Goal: Task Accomplishment & Management: Use online tool/utility

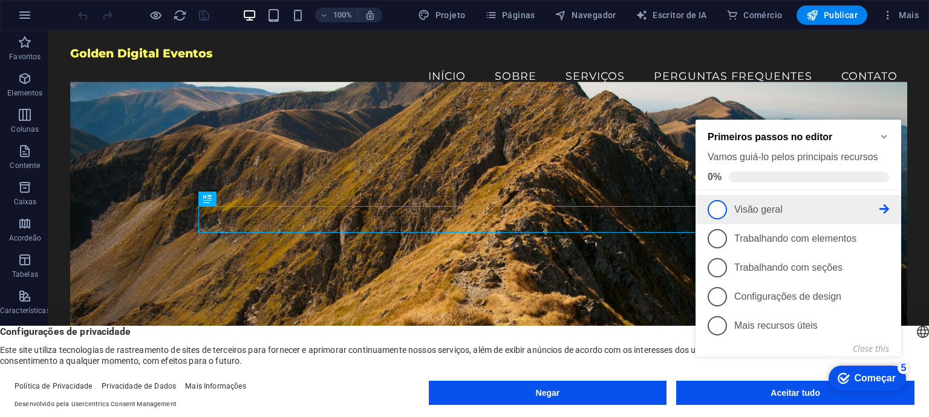
click at [722, 207] on span "1" at bounding box center [717, 209] width 19 height 19
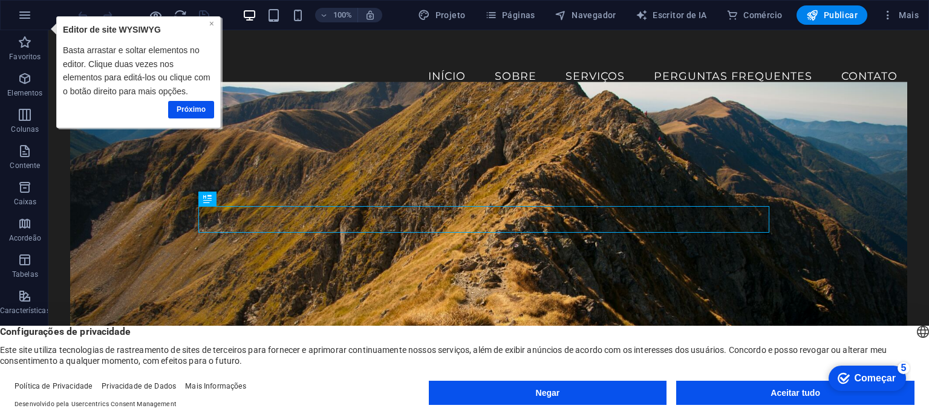
click at [213, 24] on font "×" at bounding box center [211, 23] width 5 height 10
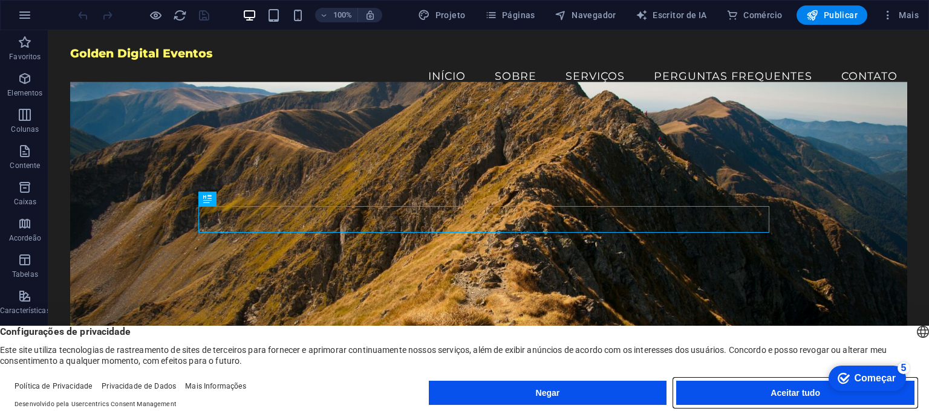
click at [767, 392] on button "Aceitar tudo" at bounding box center [795, 393] width 238 height 24
click at [767, 392] on figure at bounding box center [488, 249] width 837 height 335
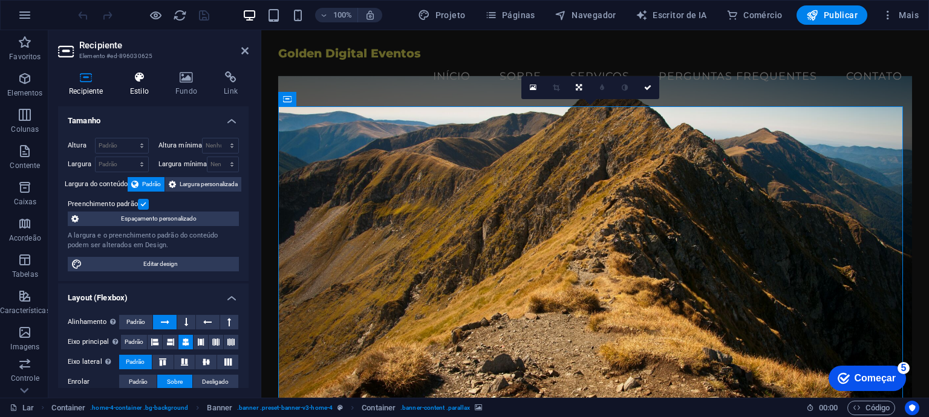
click at [138, 79] on icon at bounding box center [139, 77] width 41 height 12
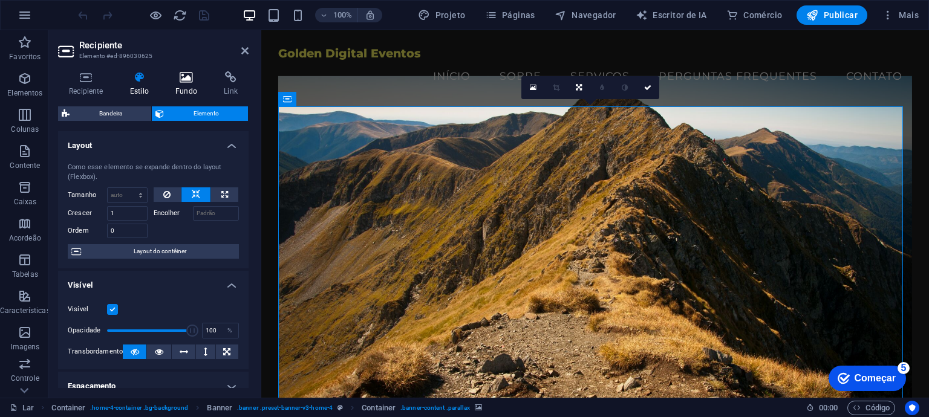
click at [188, 76] on icon at bounding box center [187, 77] width 44 height 12
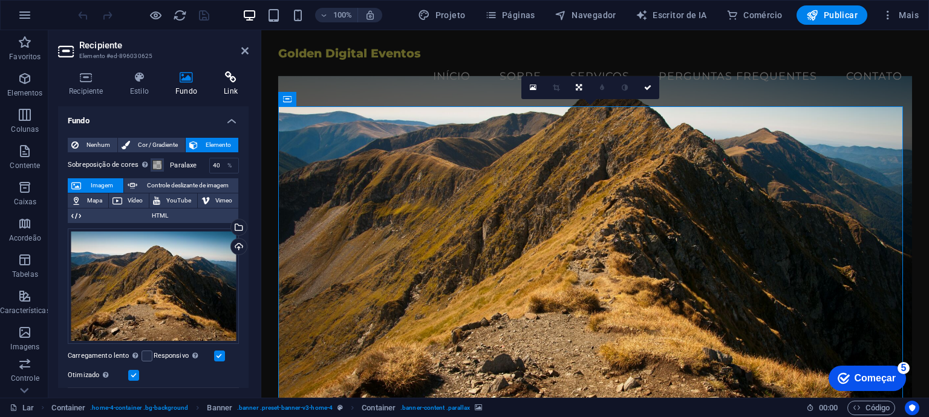
click at [231, 84] on h4 "Link" at bounding box center [231, 83] width 36 height 25
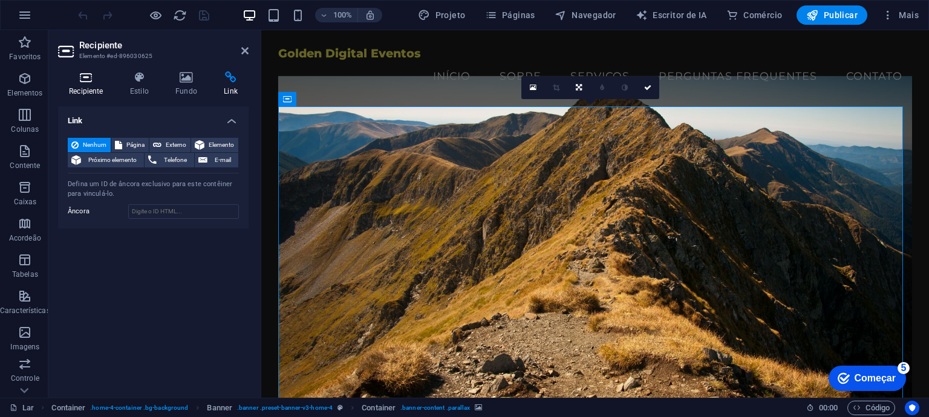
click at [84, 84] on h4 "Recipiente" at bounding box center [88, 83] width 61 height 25
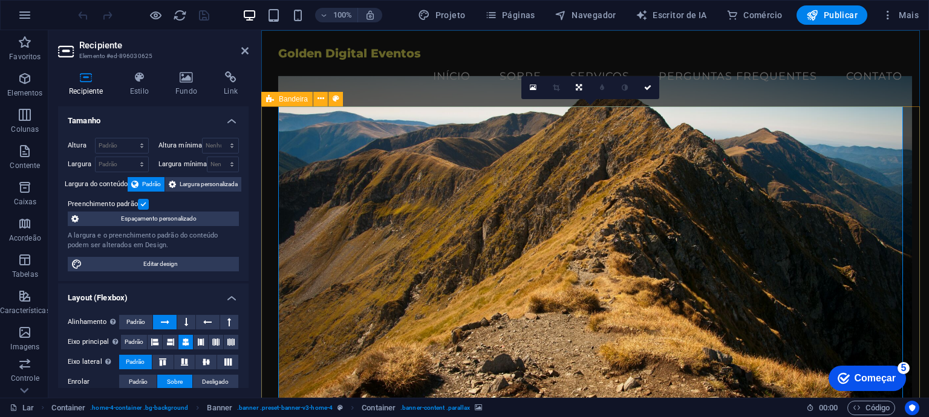
click at [427, 181] on figure at bounding box center [595, 243] width 635 height 335
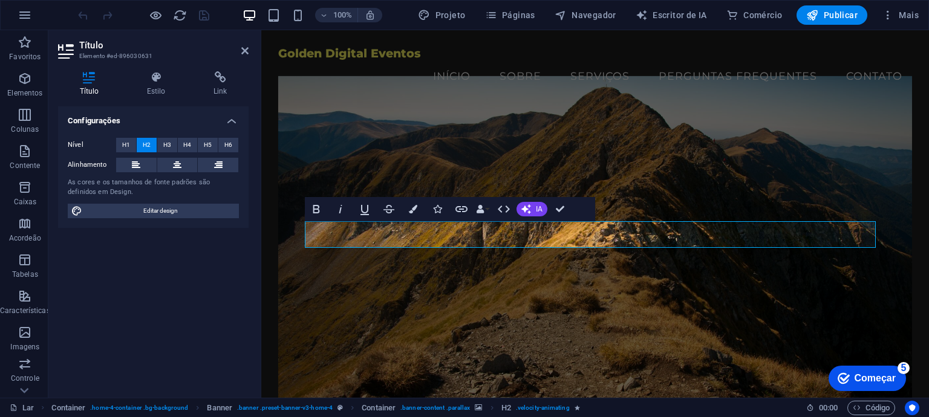
click at [489, 128] on figure at bounding box center [595, 243] width 635 height 335
click at [454, 76] on nav "Início Sobre Serviços Perguntas frequentes Contato" at bounding box center [595, 76] width 635 height 30
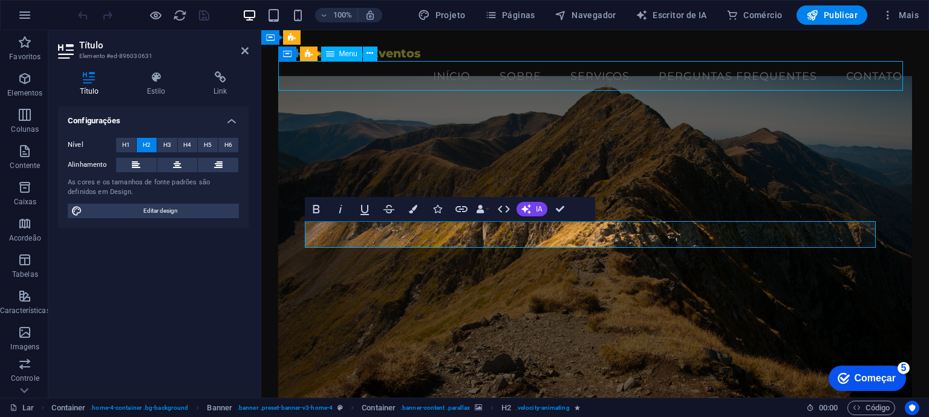
click at [454, 76] on nav "Início Sobre Serviços Perguntas frequentes Contato" at bounding box center [595, 76] width 635 height 30
select select
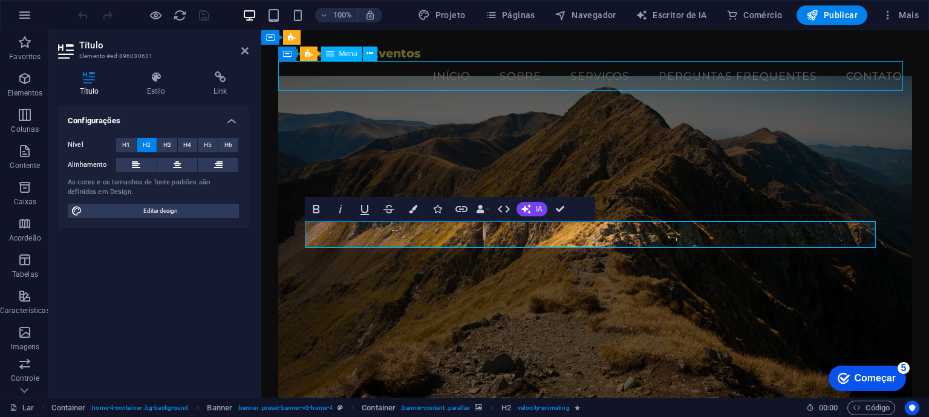
select select
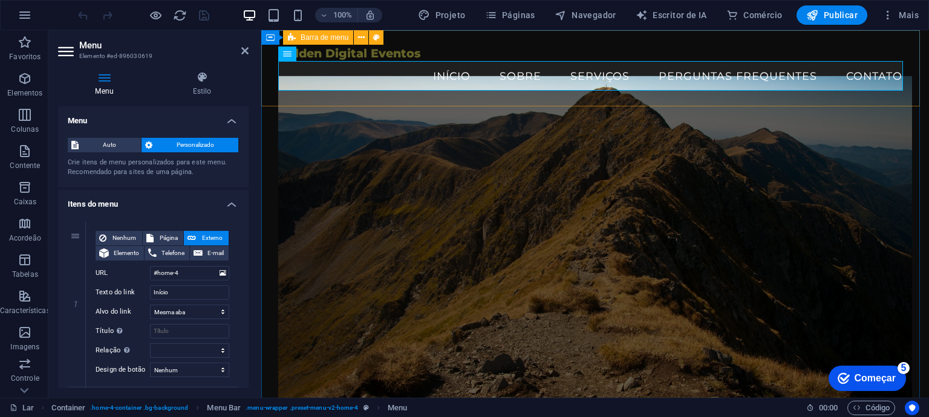
click at [470, 41] on div "Golden Digital Eventos Menu Início Sobre Serviços Perguntas frequentes Contato" at bounding box center [595, 68] width 668 height 76
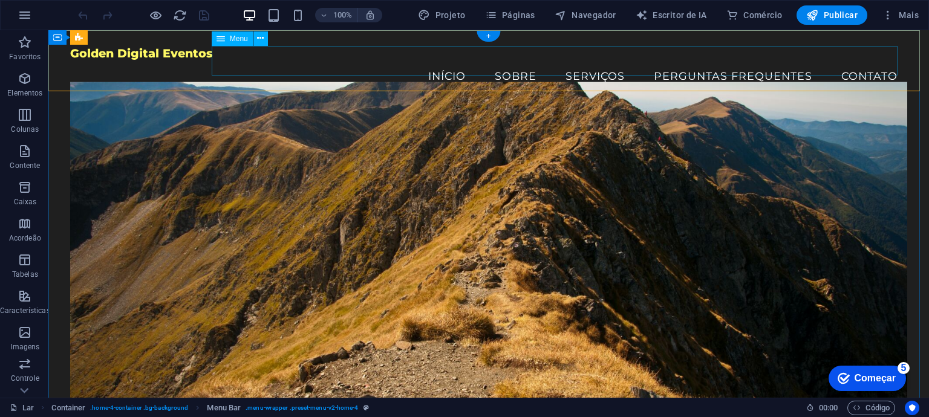
click at [446, 66] on nav "Início Sobre Serviços Perguntas frequentes Contato" at bounding box center [488, 76] width 837 height 30
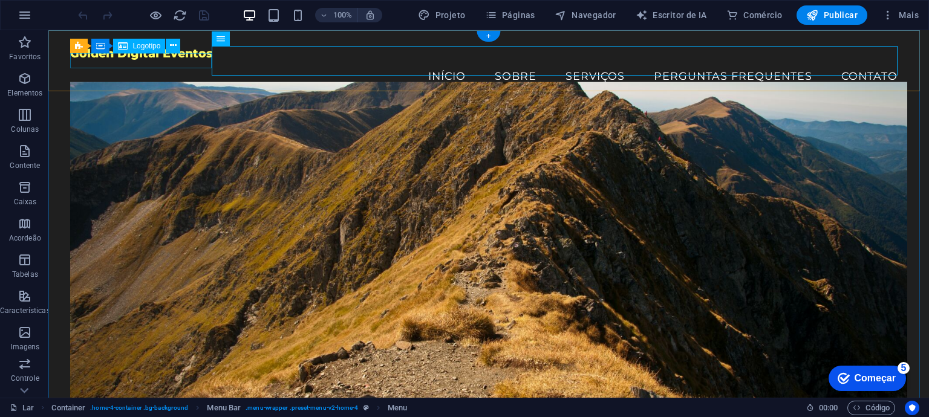
click at [166, 60] on div "Golden Digital Eventos" at bounding box center [488, 53] width 837 height 15
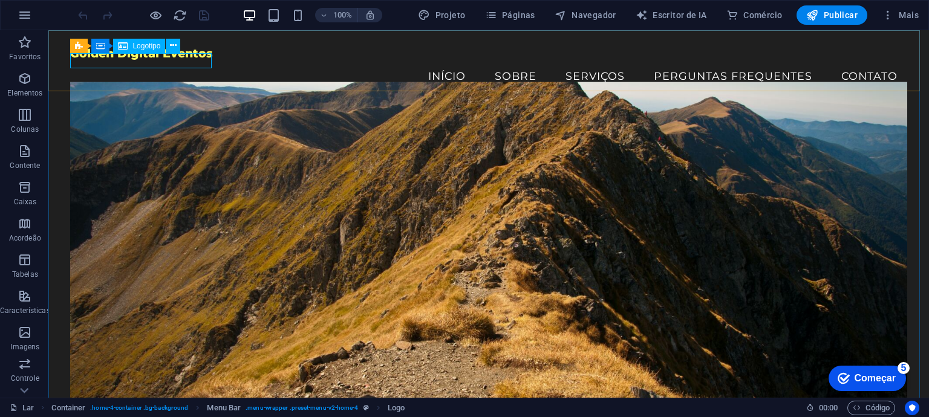
click at [130, 47] on div "Logotipo" at bounding box center [139, 46] width 52 height 15
click at [152, 48] on font "Logotipo" at bounding box center [146, 46] width 28 height 8
click at [172, 48] on icon at bounding box center [173, 45] width 7 height 13
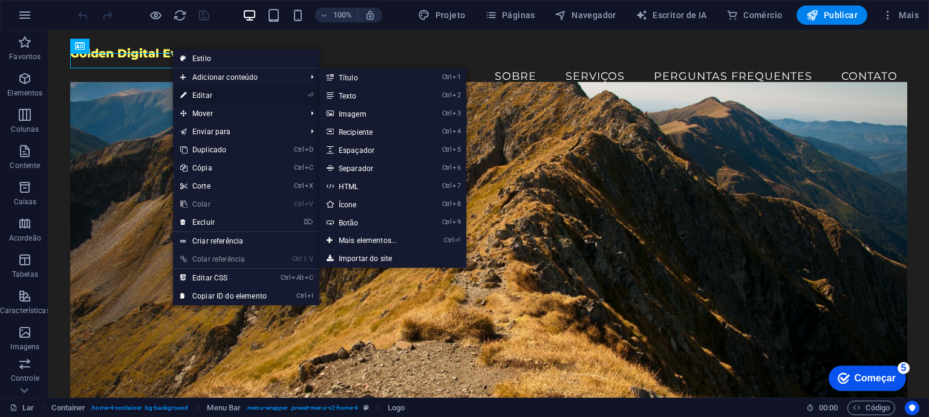
click at [207, 93] on font "Editar" at bounding box center [202, 95] width 20 height 8
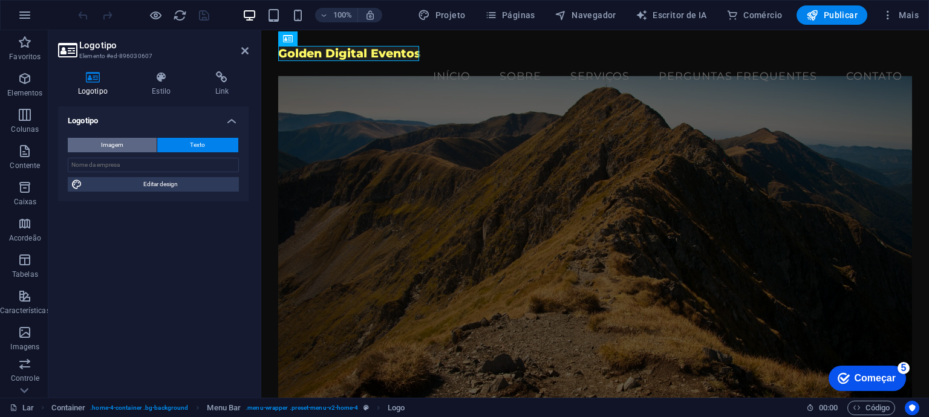
click at [126, 143] on button "Imagem" at bounding box center [112, 145] width 89 height 15
select select "DISABLED_OPTION_VALUE"
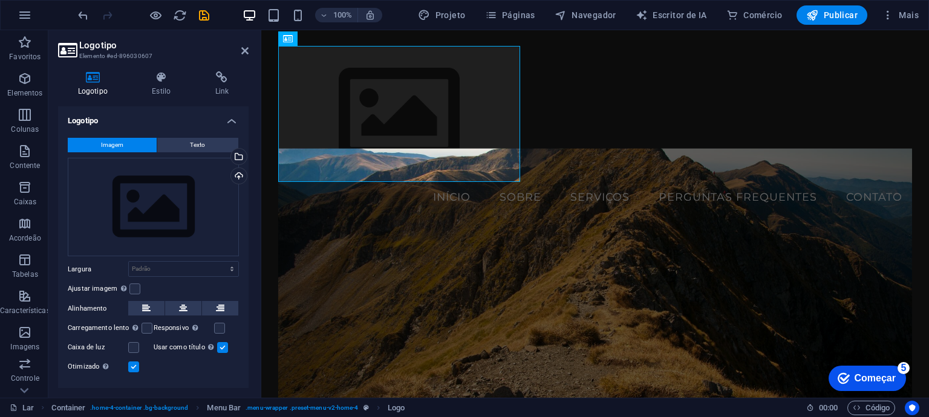
click at [532, 316] on figure at bounding box center [595, 275] width 635 height 255
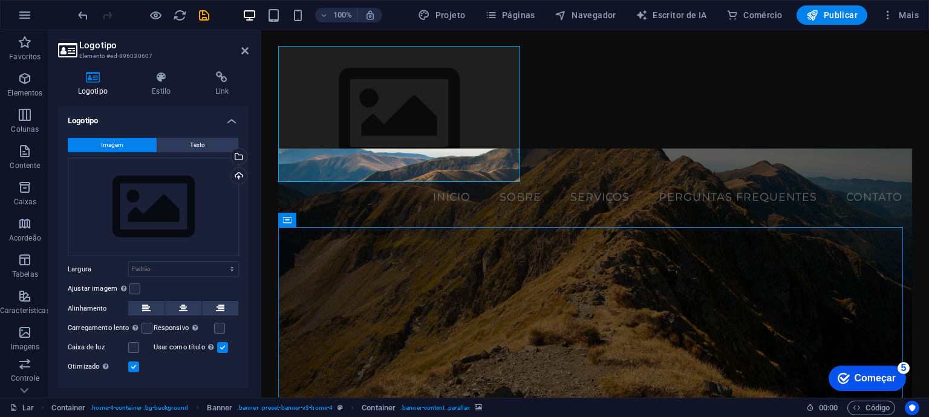
click at [532, 316] on figure at bounding box center [595, 275] width 635 height 255
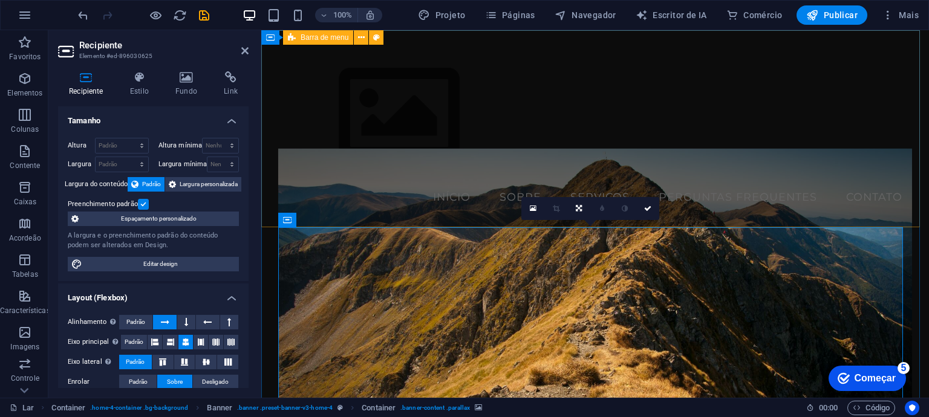
click at [654, 160] on div "Menu Início Sobre Serviços Perguntas frequentes Contato" at bounding box center [595, 128] width 668 height 197
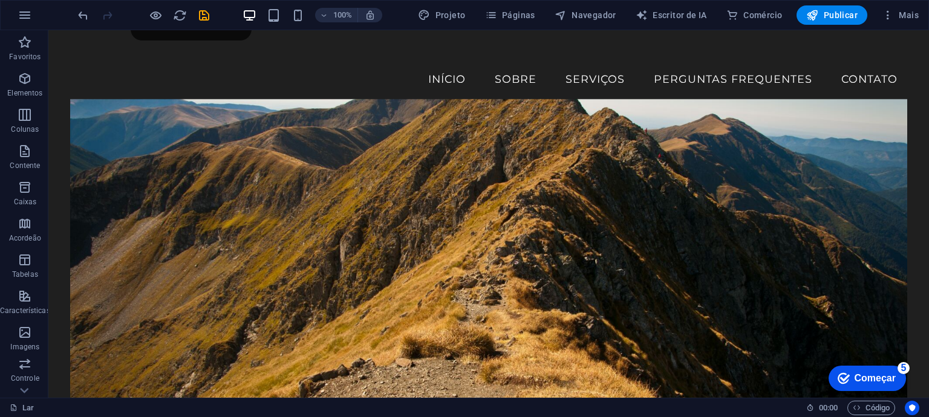
scroll to position [181, 0]
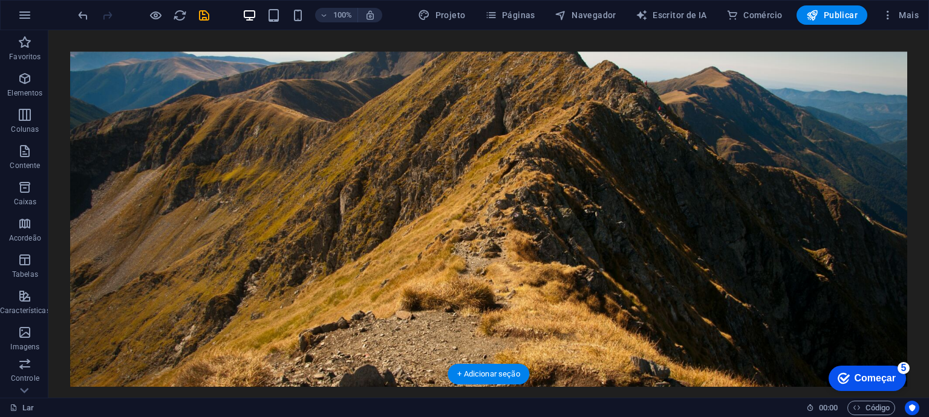
click at [370, 232] on figure at bounding box center [488, 218] width 837 height 335
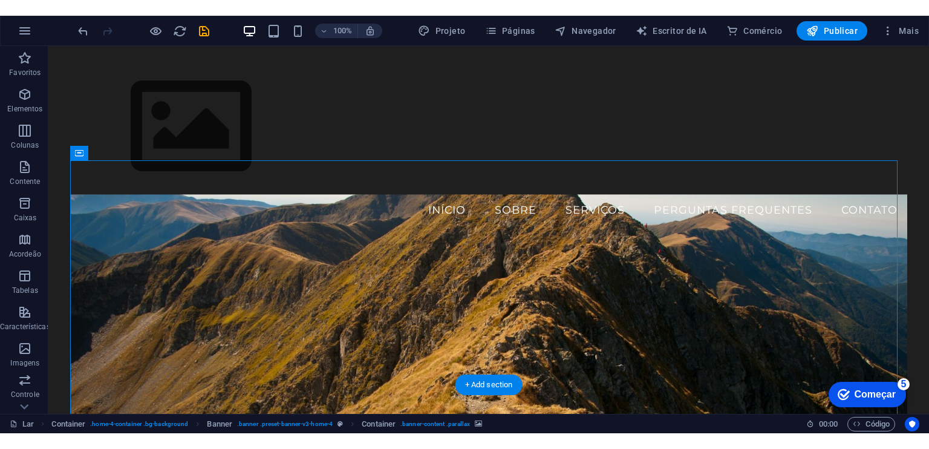
scroll to position [0, 0]
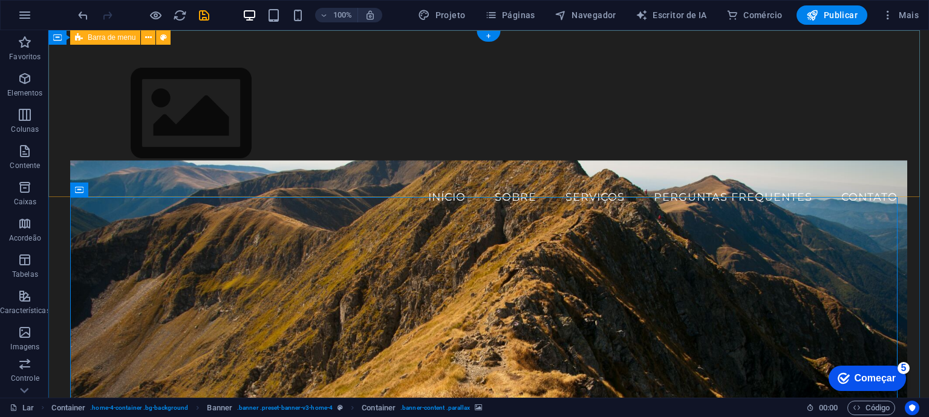
click at [373, 35] on div "Menu Início Sobre Serviços Perguntas frequentes Contato" at bounding box center [488, 128] width 881 height 197
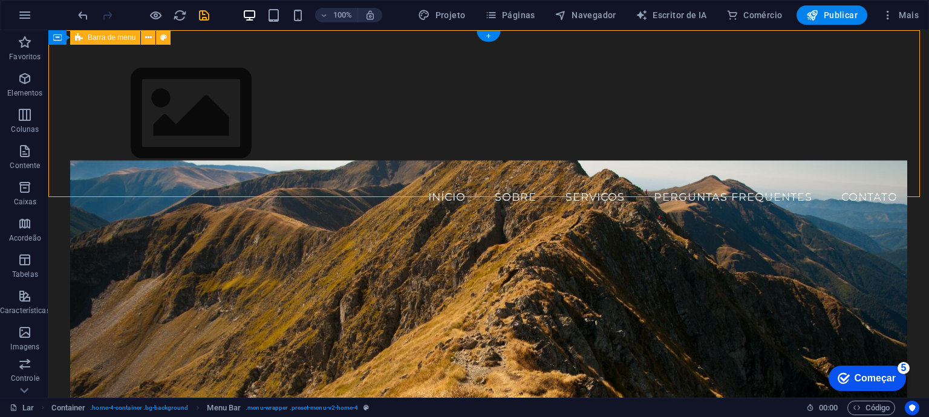
click at [386, 64] on div "Menu Início Sobre Serviços Perguntas frequentes Contato" at bounding box center [488, 128] width 881 height 197
